Goal: Information Seeking & Learning: Learn about a topic

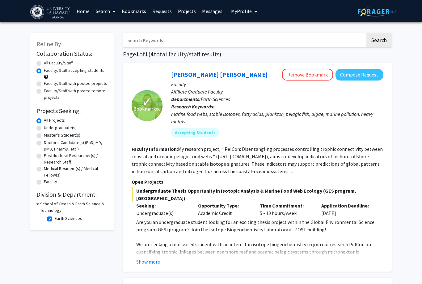
click at [98, 8] on link "Search" at bounding box center [106, 11] width 26 height 22
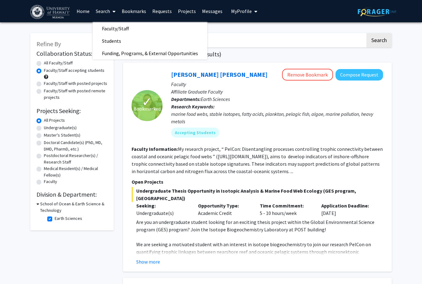
click at [106, 40] on span "Students" at bounding box center [112, 41] width 38 height 12
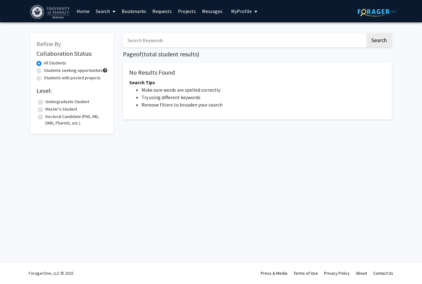
click at [44, 76] on label "Students with posted projects" at bounding box center [72, 78] width 57 height 6
click at [44, 76] on input "Students with posted projects" at bounding box center [46, 77] width 4 height 4
radio input "true"
click at [38, 67] on div "Students seeking opportunities" at bounding box center [71, 70] width 71 height 7
click at [44, 68] on label "Students seeking opportunities" at bounding box center [73, 70] width 59 height 6
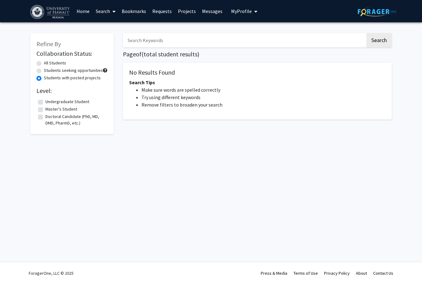
click at [44, 68] on input "Students seeking opportunities" at bounding box center [46, 69] width 4 height 4
radio input "true"
click at [44, 75] on label "Students with posted projects" at bounding box center [72, 78] width 57 height 6
click at [44, 75] on input "Students with posted projects" at bounding box center [46, 77] width 4 height 4
radio input "true"
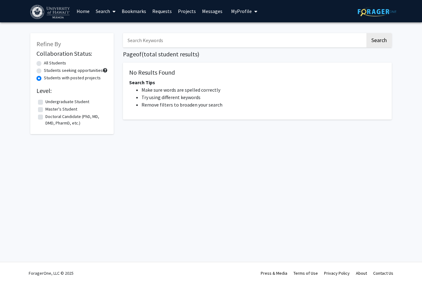
click at [36, 107] on fg-checkbox-list "Undergraduate Student Undergraduate Student Master's Student Master's Student D…" at bounding box center [71, 112] width 71 height 31
click at [45, 107] on label "Master's Student" at bounding box center [61, 109] width 32 height 6
click at [45, 107] on input "Master's Student" at bounding box center [47, 108] width 4 height 4
checkbox input "true"
click at [45, 117] on label "Doctoral Candidate (PhD, MD, DMD, PharmD, etc.)" at bounding box center [75, 119] width 61 height 13
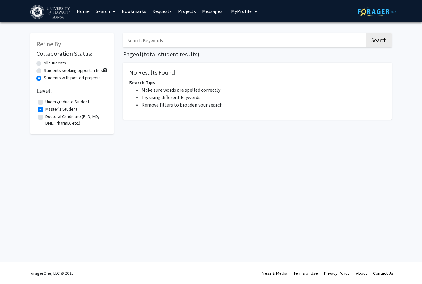
click at [45, 117] on input "Doctoral Candidate (PhD, MD, DMD, PharmD, etc.)" at bounding box center [47, 115] width 4 height 4
checkbox input "true"
click at [45, 99] on label "Undergraduate Student" at bounding box center [67, 101] width 44 height 6
click at [45, 99] on input "Undergraduate Student" at bounding box center [47, 100] width 4 height 4
checkbox input "true"
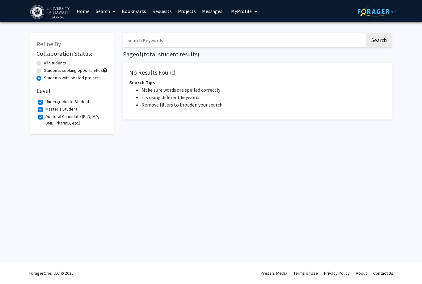
click at [44, 68] on label "Students seeking opportunities" at bounding box center [73, 70] width 59 height 6
click at [44, 68] on input "Students seeking opportunities" at bounding box center [46, 69] width 4 height 4
radio input "true"
click at [44, 61] on label "All Students" at bounding box center [55, 63] width 22 height 6
click at [44, 61] on input "All Students" at bounding box center [46, 62] width 4 height 4
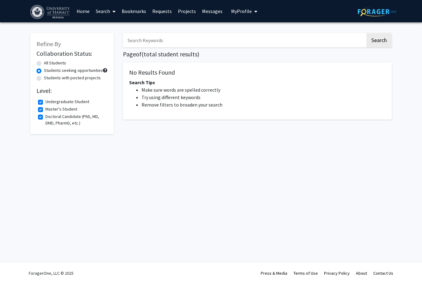
radio input "true"
click at [107, 10] on link "Search" at bounding box center [106, 11] width 26 height 22
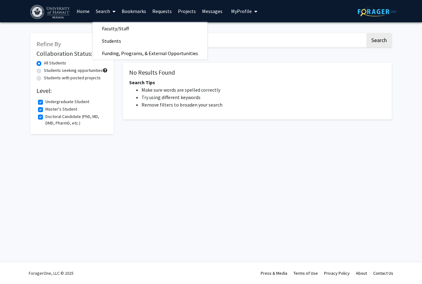
click at [111, 50] on span "Funding, Programs, & External Opportunities" at bounding box center [150, 53] width 115 height 12
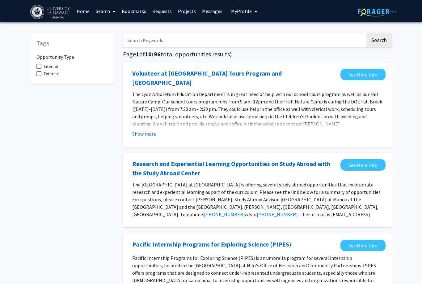
click at [37, 62] on label "Internal" at bounding box center [46, 65] width 21 height 7
click at [39, 69] on input "Internal" at bounding box center [39, 69] width 0 height 0
checkbox input "true"
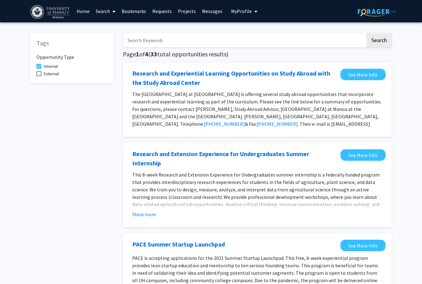
click at [100, 10] on link "Search" at bounding box center [106, 11] width 26 height 22
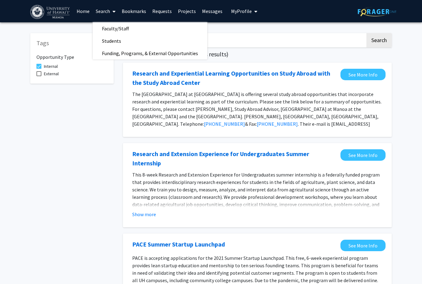
click at [101, 23] on span "Faculty/Staff" at bounding box center [115, 28] width 45 height 12
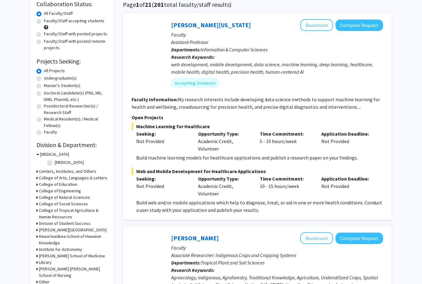
click at [38, 153] on icon at bounding box center [37, 154] width 3 height 6
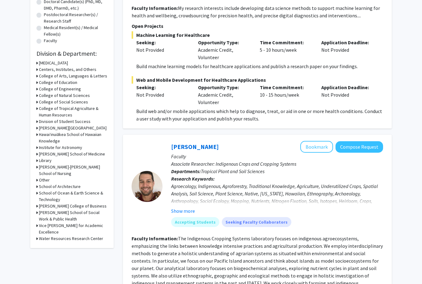
scroll to position [139, 0]
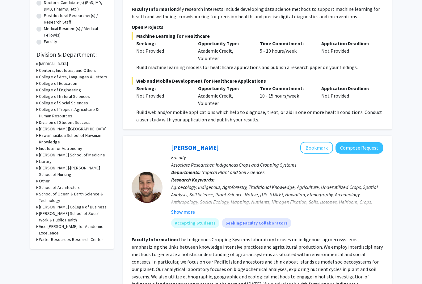
click at [37, 193] on icon at bounding box center [37, 194] width 2 height 6
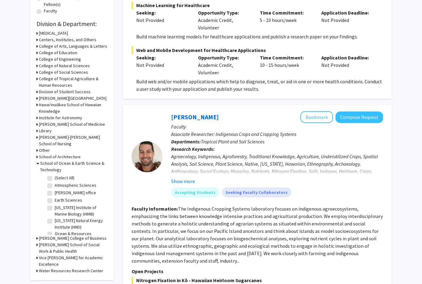
scroll to position [177, 0]
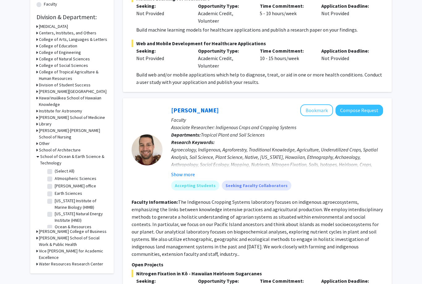
click at [55, 191] on label "Earth Sciences" at bounding box center [69, 193] width 28 height 6
click at [55, 191] on input "Earth Sciences" at bounding box center [57, 192] width 4 height 4
checkbox input "true"
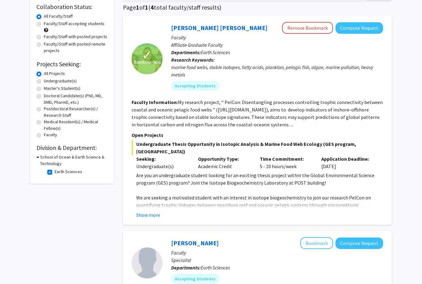
scroll to position [47, 0]
click at [309, 28] on button "Remove Bookmark" at bounding box center [307, 28] width 51 height 12
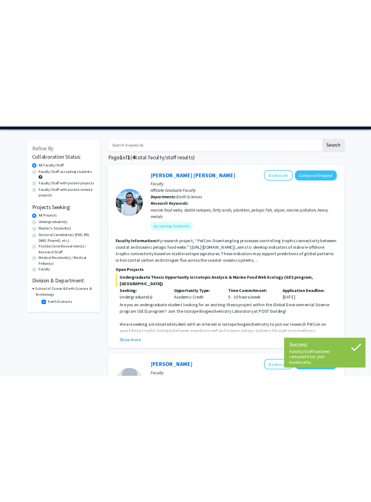
scroll to position [0, 0]
